Goal: Task Accomplishment & Management: Use online tool/utility

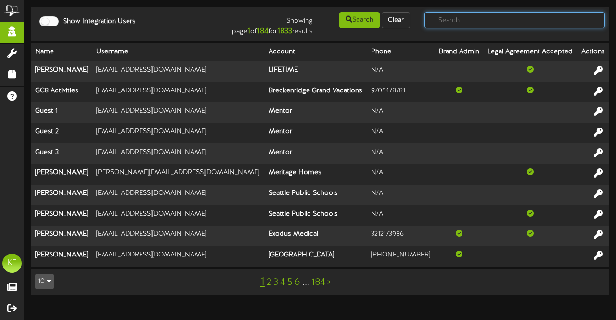
click at [472, 22] on input "text" at bounding box center [514, 20] width 180 height 16
type input "cam banner"
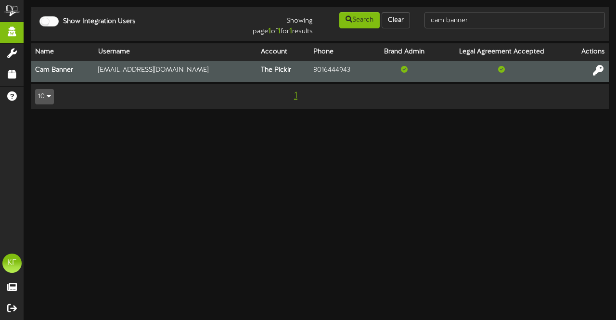
click at [597, 70] on icon at bounding box center [597, 69] width 11 height 11
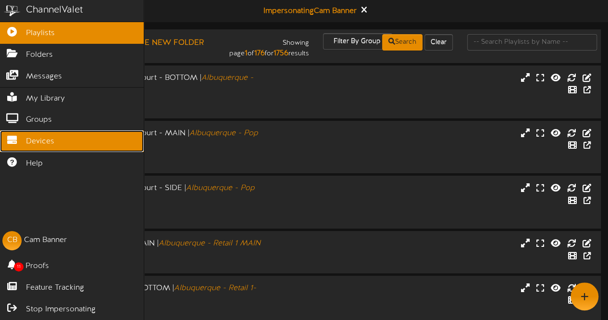
click at [17, 140] on link "Devices" at bounding box center [72, 141] width 144 height 22
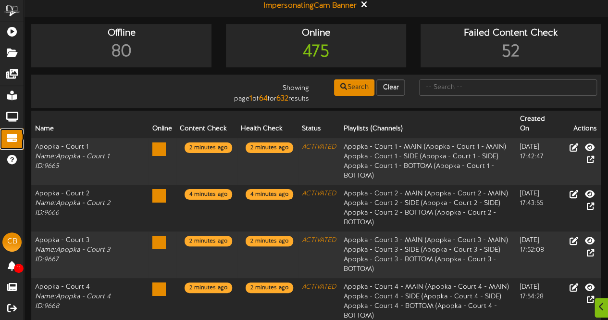
scroll to position [10, 0]
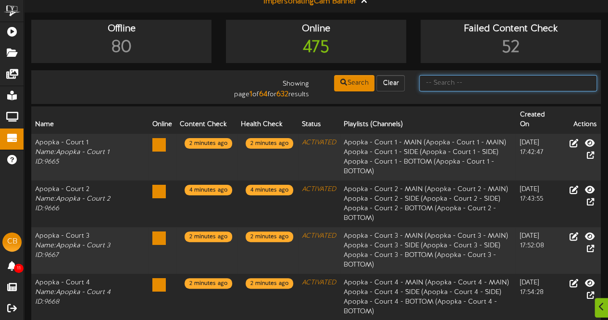
click at [435, 82] on input "text" at bounding box center [508, 83] width 178 height 16
type input "cumming"
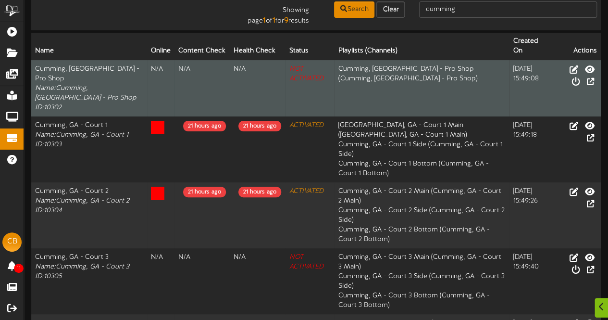
scroll to position [92, 0]
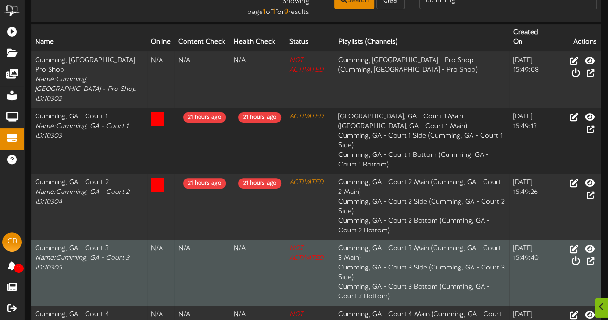
click at [592, 239] on td "Activate Device" at bounding box center [577, 272] width 49 height 66
click at [581, 255] on icon at bounding box center [576, 260] width 11 height 11
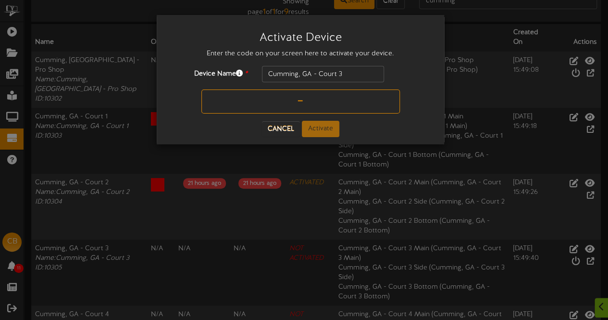
click at [286, 108] on input "text" at bounding box center [300, 101] width 199 height 24
type input "M9WTBW"
click at [314, 125] on button "Activate" at bounding box center [321, 129] width 38 height 16
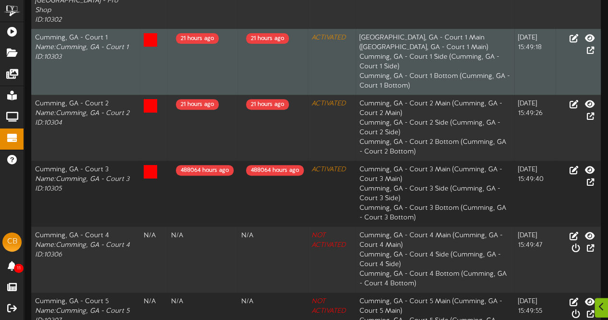
scroll to position [182, 0]
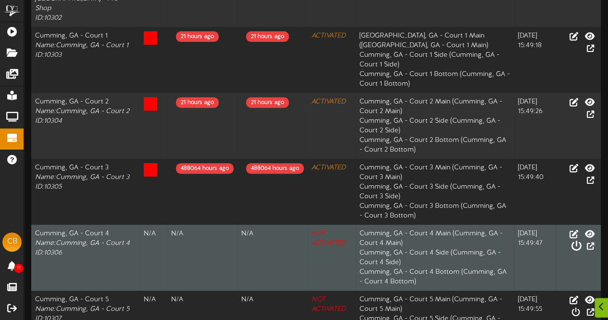
click at [581, 240] on icon at bounding box center [576, 245] width 11 height 11
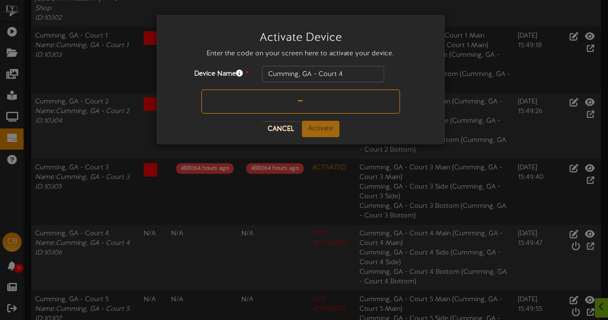
click at [320, 105] on input "text" at bounding box center [300, 101] width 199 height 24
type input "FPVFEE"
click at [321, 128] on button "Activate" at bounding box center [321, 129] width 38 height 16
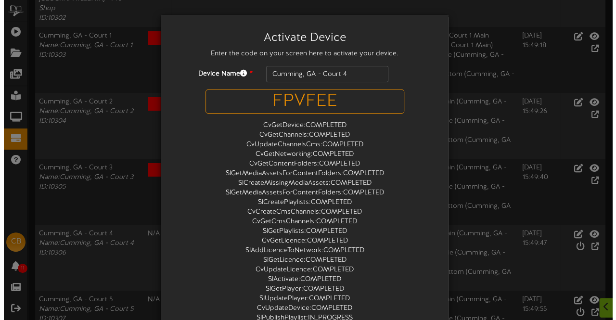
scroll to position [0, 0]
